Goal: Information Seeking & Learning: Learn about a topic

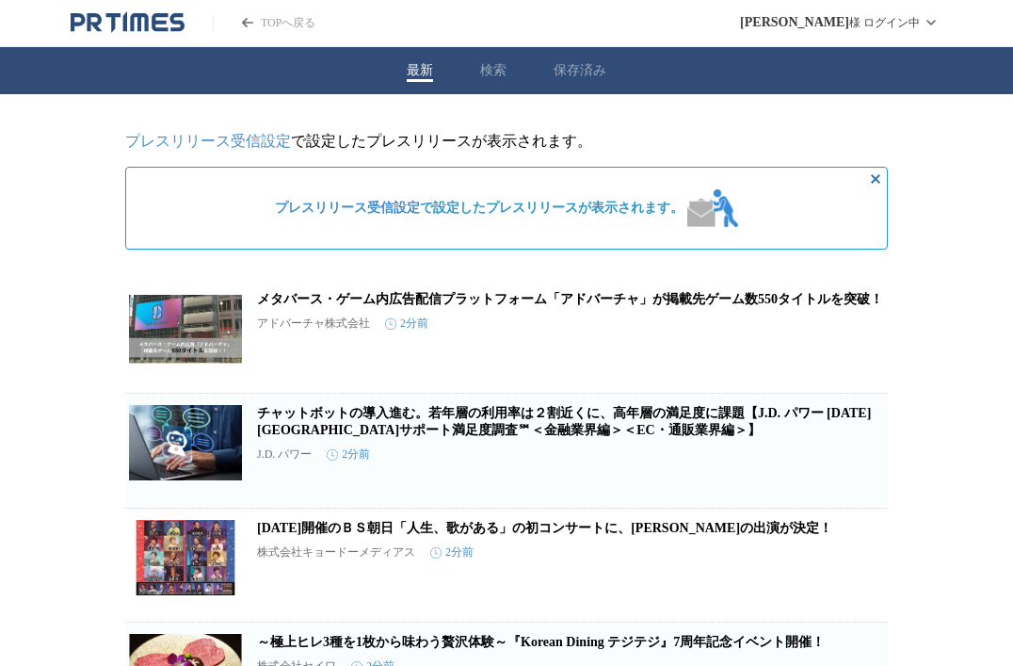
click at [648, 202] on span "プレスリリース受信設定 で設定したプレスリリースが表示されます。" at bounding box center [479, 208] width 409 height 17
click at [269, 144] on link "プレスリリース受信設定" at bounding box center [208, 141] width 166 height 16
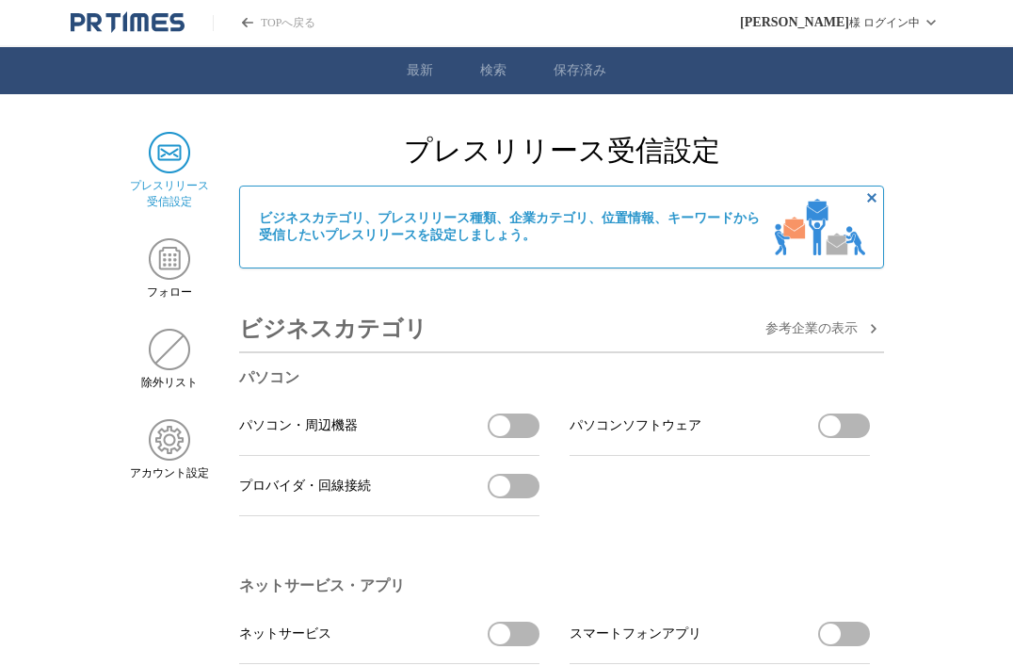
click at [770, 147] on h2 "プレスリリース受信設定" at bounding box center [561, 151] width 645 height 39
click at [430, 75] on link "最新" at bounding box center [420, 70] width 26 height 17
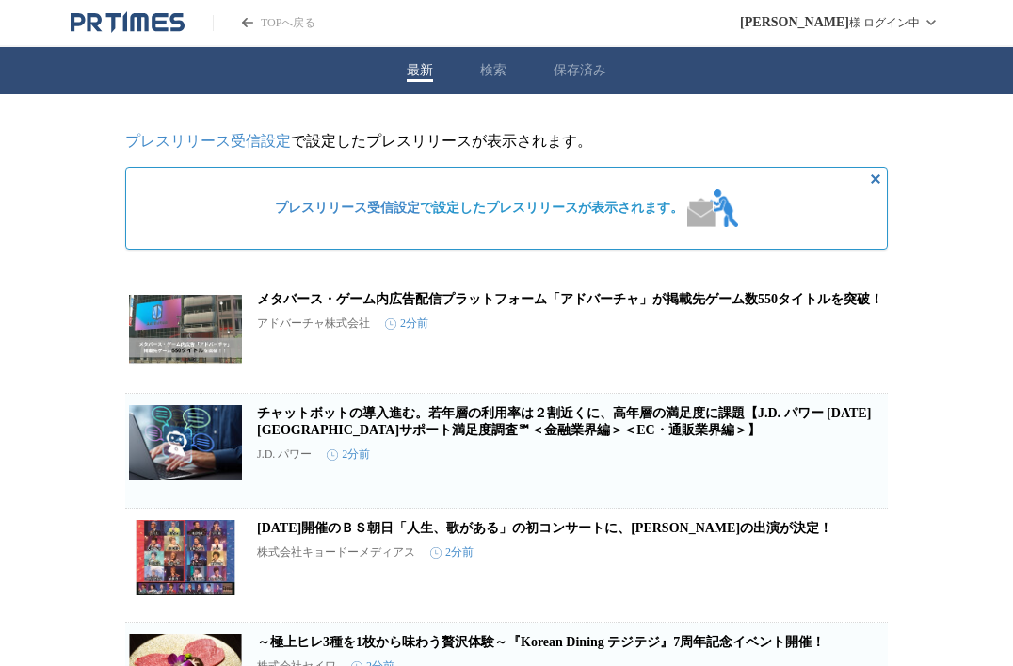
click at [505, 73] on button "検索" at bounding box center [493, 70] width 26 height 17
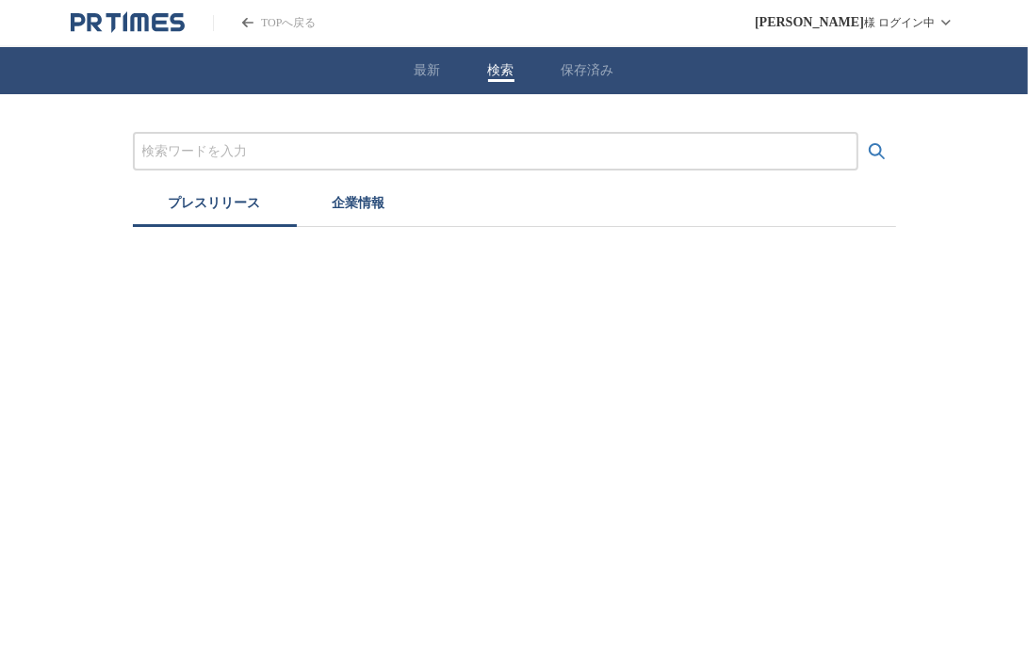
click at [575, 67] on button "保存済み" at bounding box center [587, 70] width 53 height 17
click at [521, 62] on div "最新 検索 保存済み" at bounding box center [514, 70] width 1028 height 47
click at [520, 81] on div "最新 検索 保存済み" at bounding box center [514, 70] width 1028 height 47
drag, startPoint x: 489, startPoint y: 67, endPoint x: 485, endPoint y: 86, distance: 19.2
click at [488, 67] on button "検索" at bounding box center [501, 70] width 26 height 17
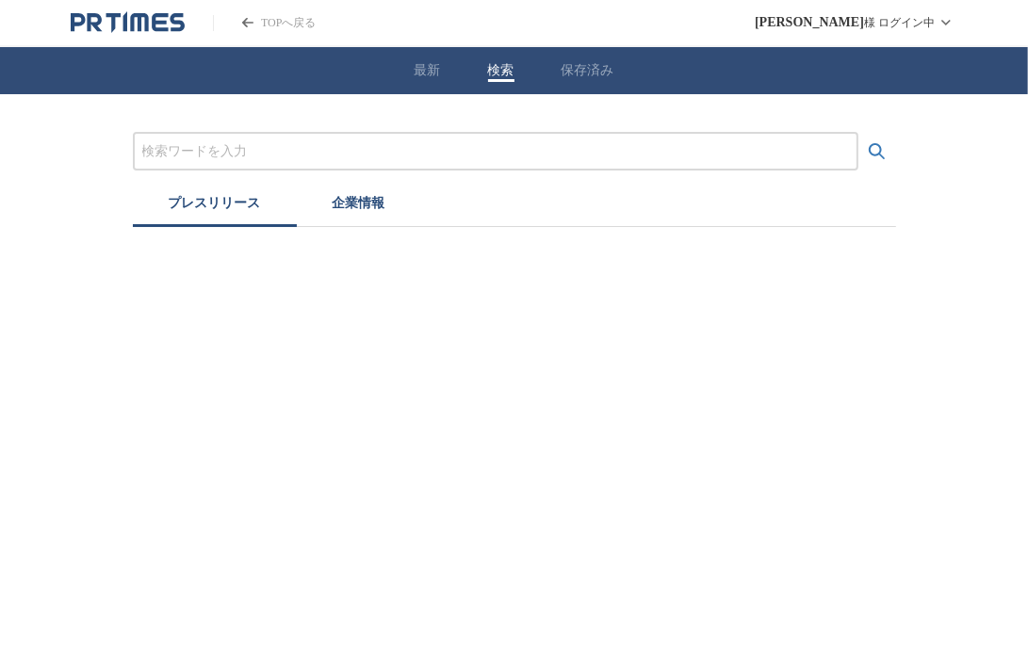
click at [469, 143] on input "プレスリリースおよび企業を検索する" at bounding box center [495, 151] width 706 height 21
type input "新業態"
click at [858, 133] on button "検索する" at bounding box center [877, 152] width 38 height 38
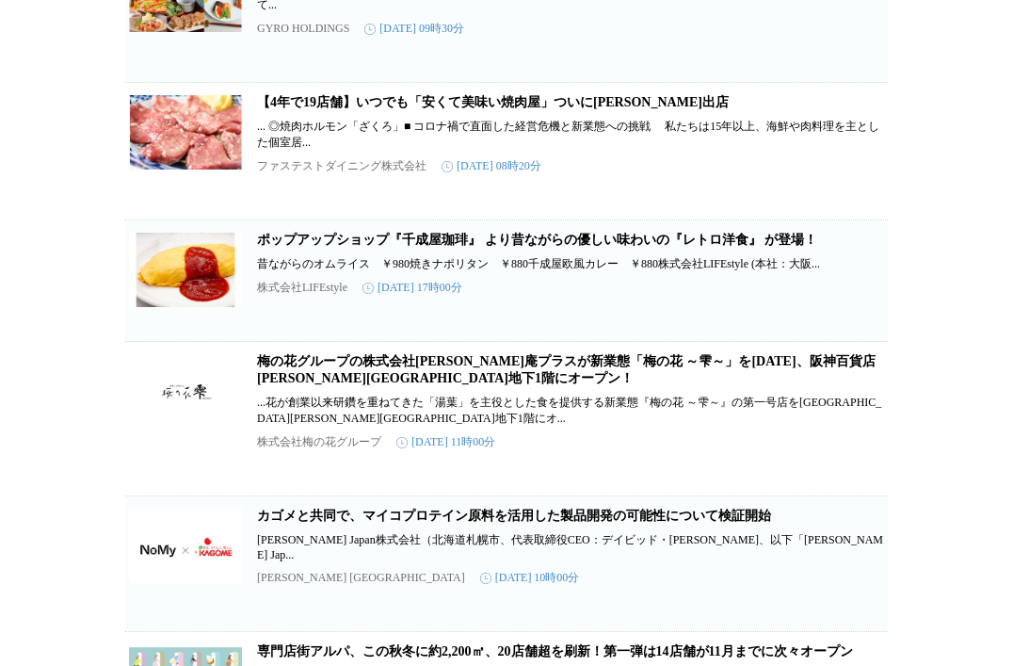
scroll to position [2072, 0]
